Goal: Information Seeking & Learning: Learn about a topic

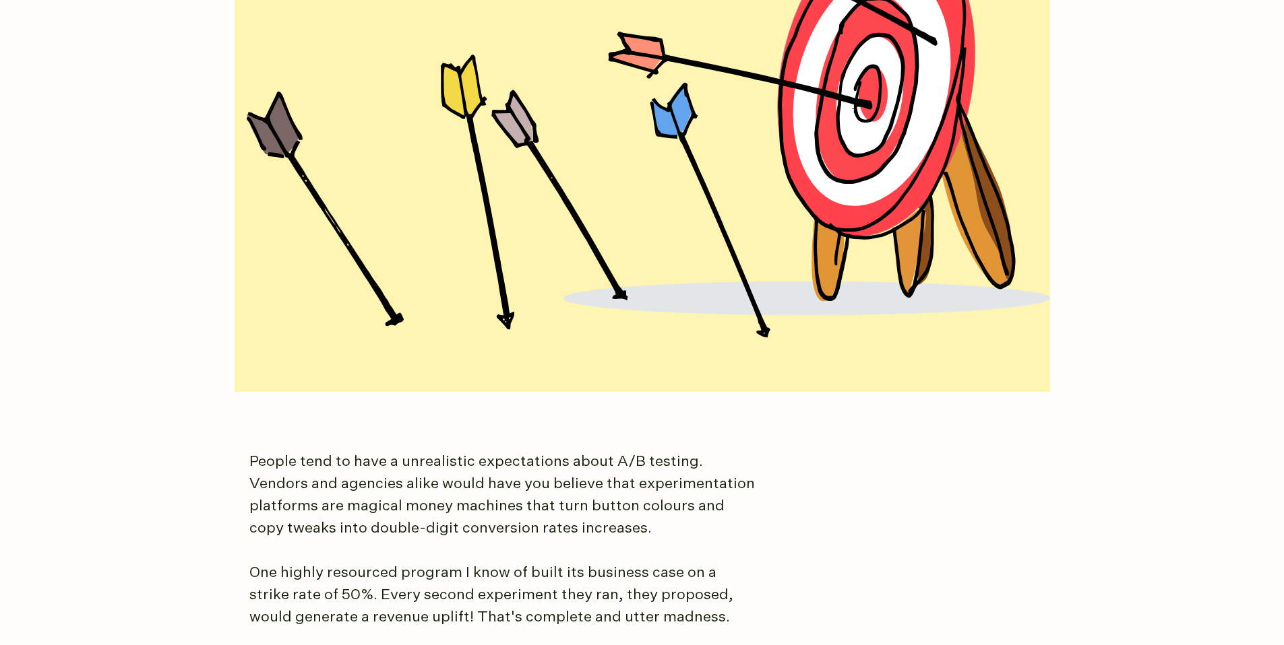
scroll to position [168, 0]
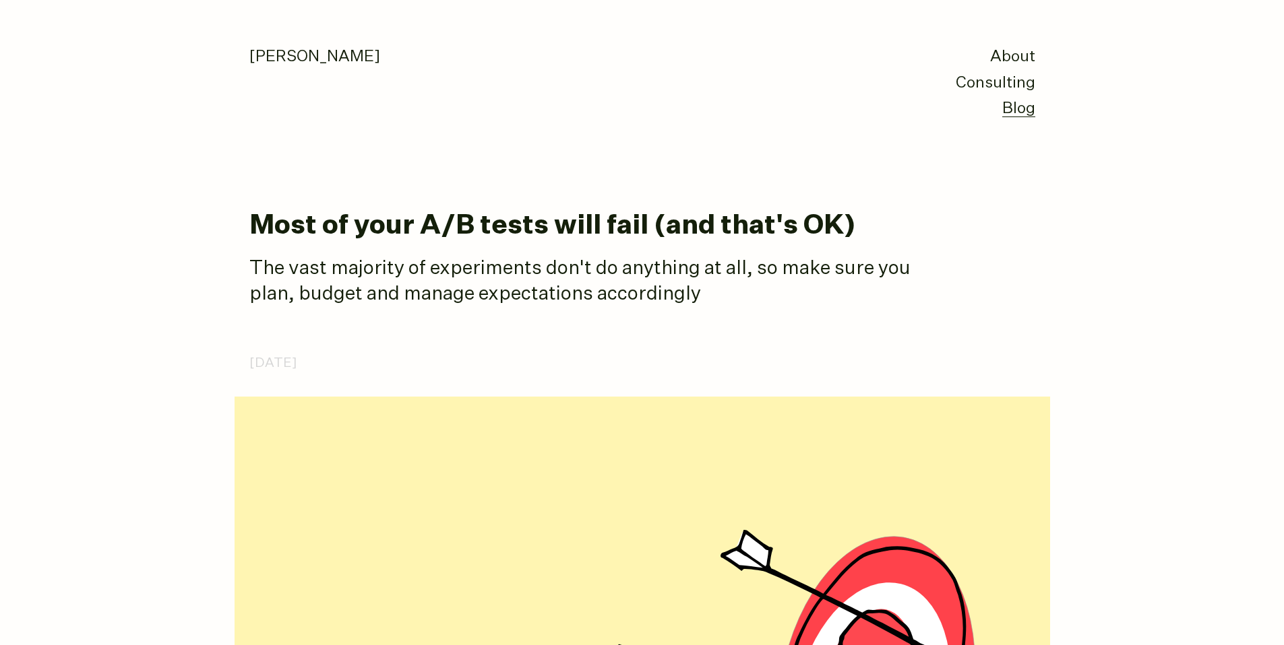
click at [602, 233] on h1 "Most of your A/B tests will fail (and that's OK)" at bounding box center [642, 227] width 786 height 30
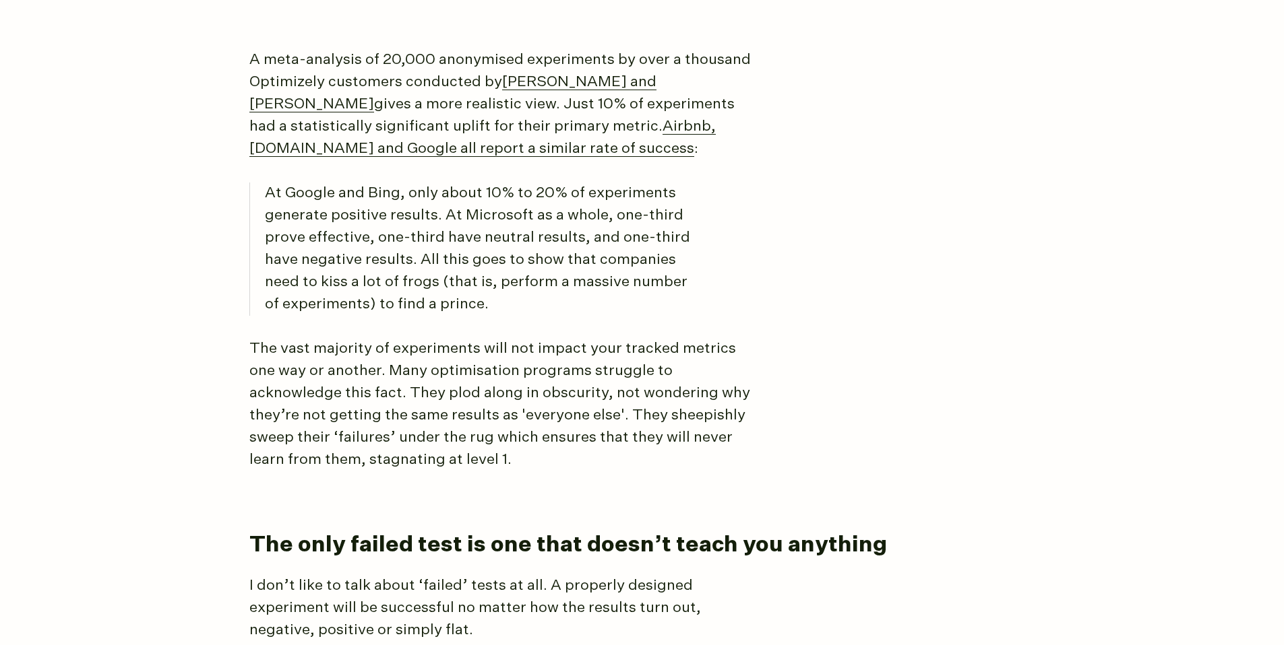
scroll to position [1424, 0]
click at [544, 217] on p "At Google and Bing, only about 10% to 20% of experiments generate positive resu…" at bounding box center [484, 249] width 439 height 133
click at [542, 219] on p "At Google and Bing, only about 10% to 20% of experiments generate positive resu…" at bounding box center [484, 249] width 439 height 133
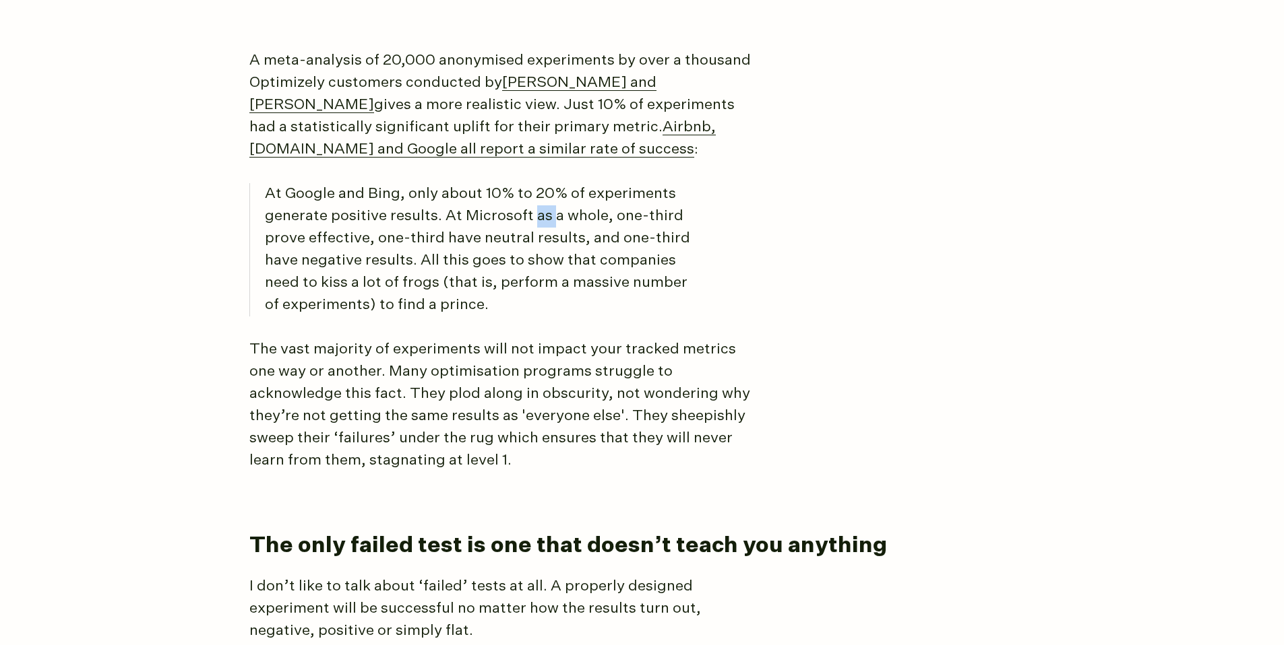
click at [542, 219] on p "At Google and Bing, only about 10% to 20% of experiments generate positive resu…" at bounding box center [484, 249] width 439 height 133
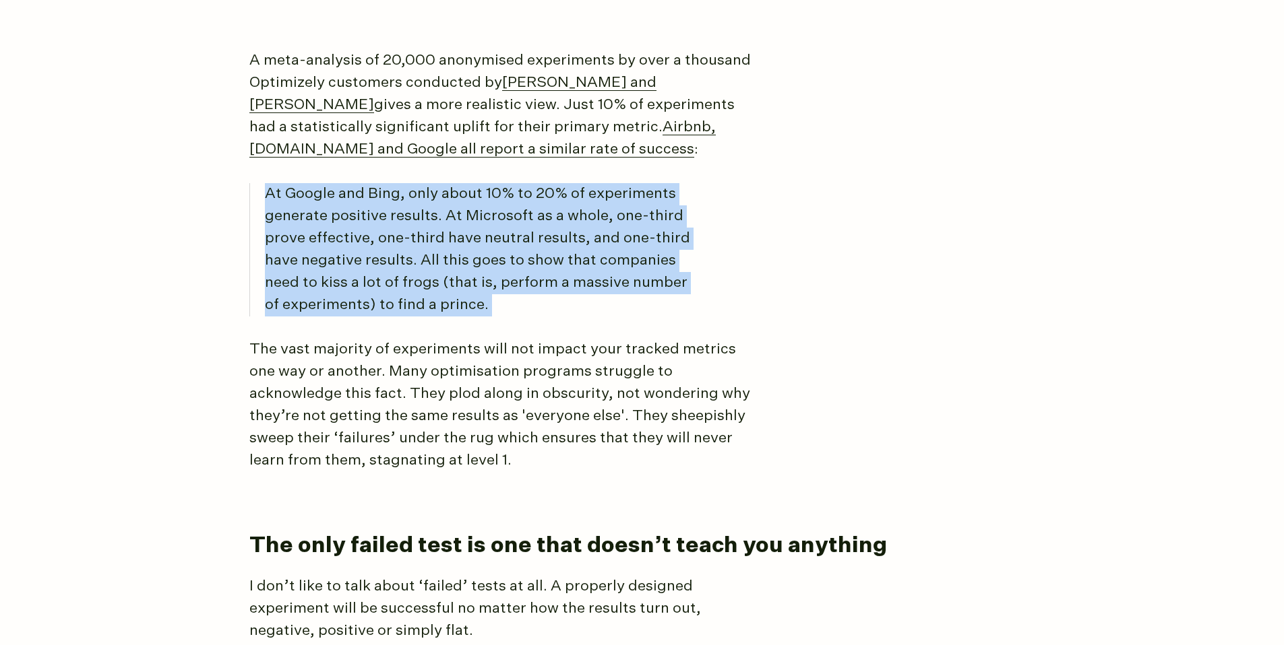
click at [542, 219] on p "At Google and Bing, only about 10% to 20% of experiments generate positive resu…" at bounding box center [484, 249] width 439 height 133
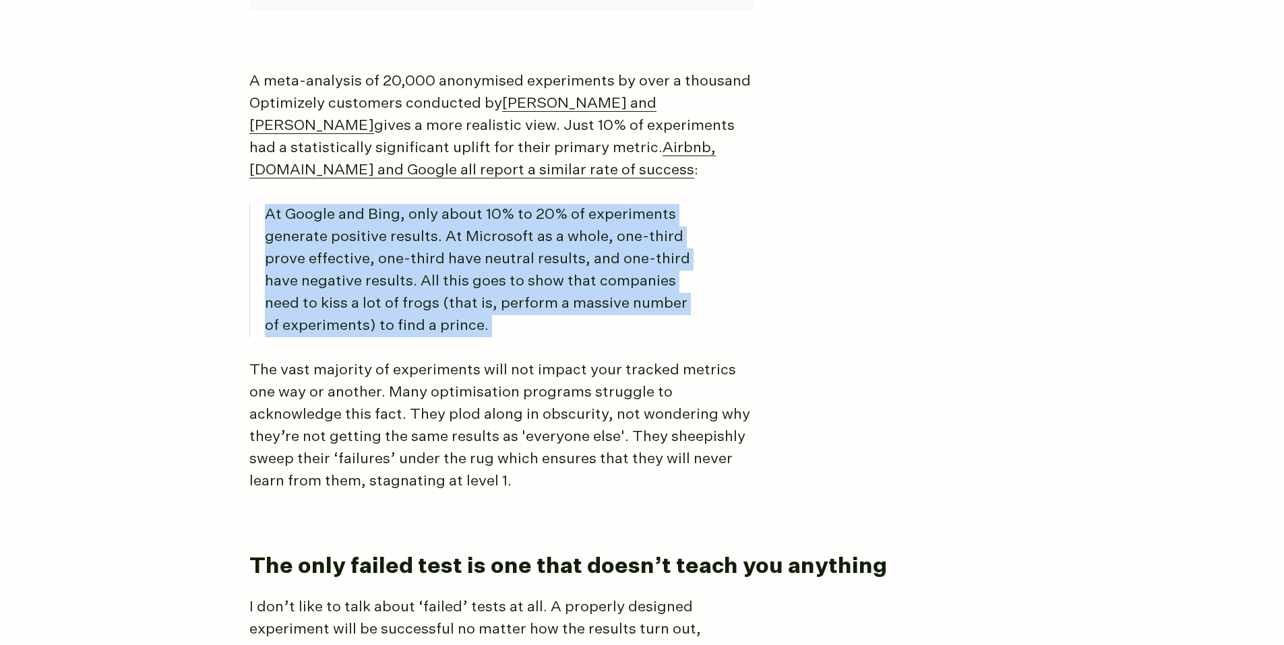
scroll to position [1401, 0]
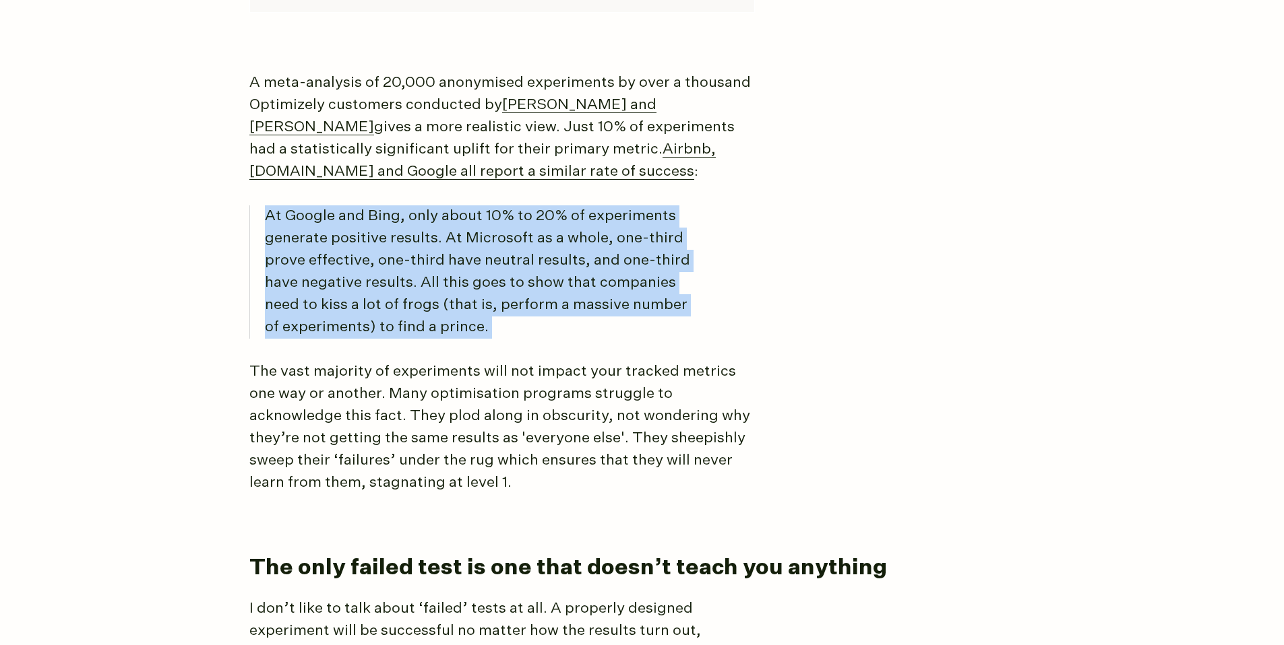
click at [503, 217] on p "At Google and Bing, only about 10% to 20% of experiments generate positive resu…" at bounding box center [484, 272] width 439 height 133
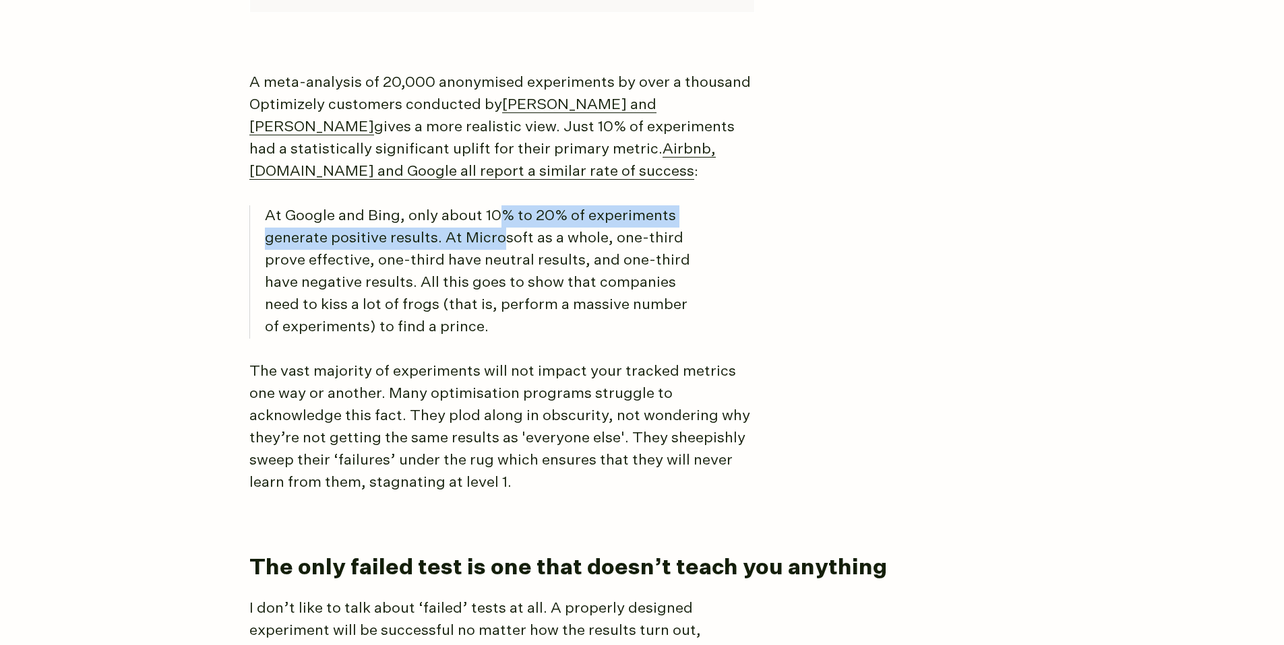
drag, startPoint x: 501, startPoint y: 215, endPoint x: 499, endPoint y: 245, distance: 29.7
click at [499, 245] on p "At Google and Bing, only about 10% to 20% of experiments generate positive resu…" at bounding box center [484, 272] width 439 height 133
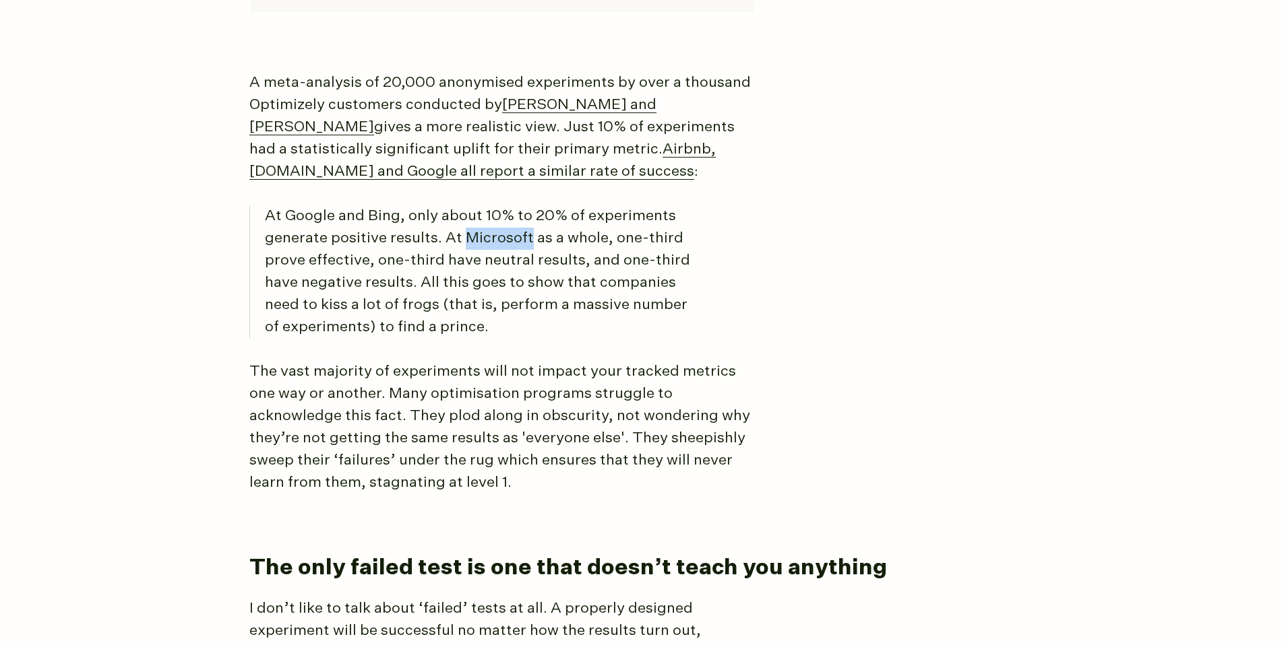
click at [499, 245] on p "At Google and Bing, only about 10% to 20% of experiments generate positive resu…" at bounding box center [484, 272] width 439 height 133
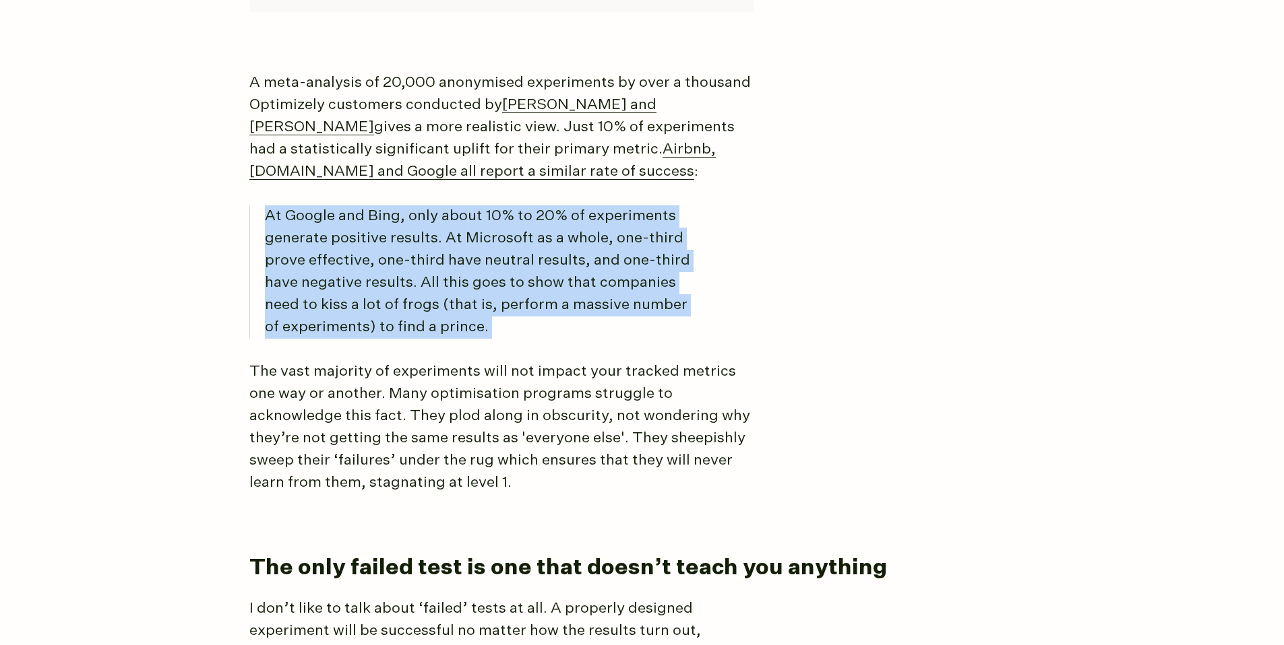
click at [499, 245] on p "At Google and Bing, only about 10% to 20% of experiments generate positive resu…" at bounding box center [484, 272] width 439 height 133
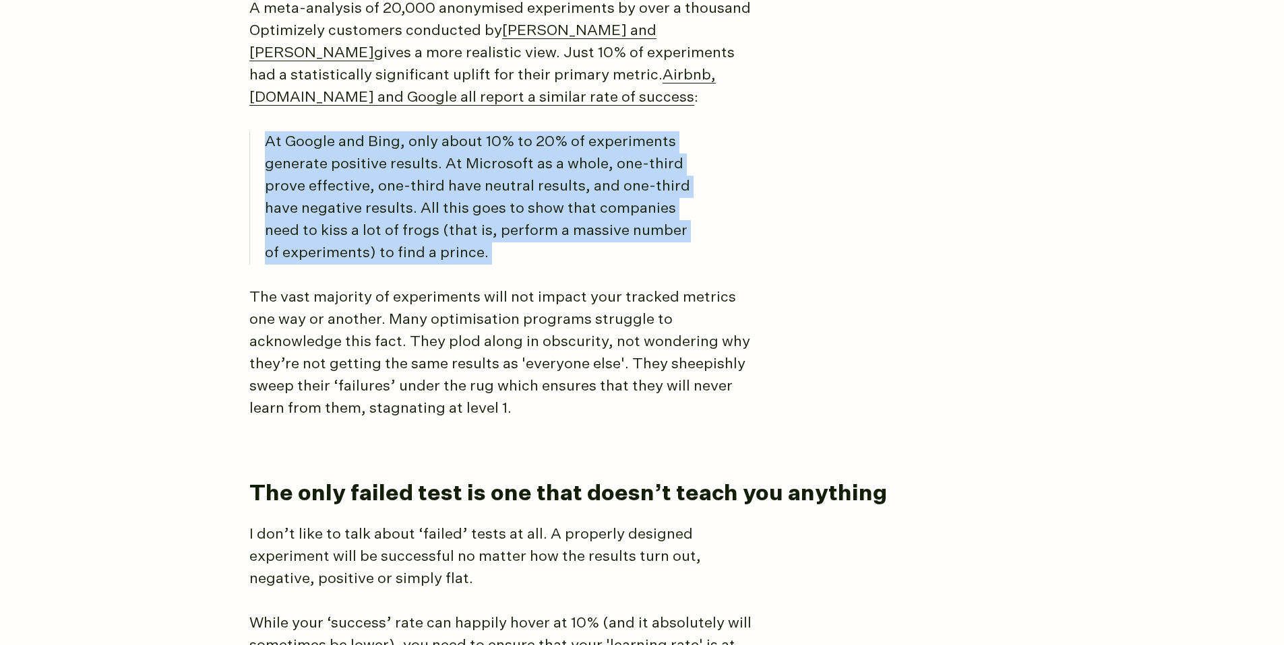
scroll to position [1189, 0]
